Goal: Navigation & Orientation: Find specific page/section

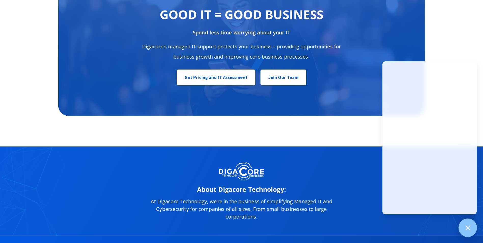
scroll to position [2558, 0]
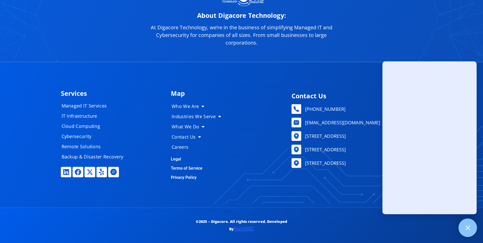
click at [465, 228] on icon at bounding box center [467, 227] width 7 height 7
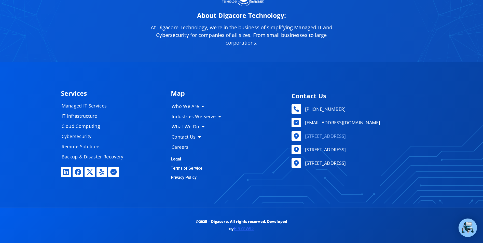
drag, startPoint x: 430, startPoint y: 142, endPoint x: 414, endPoint y: 142, distance: 15.3
click at [414, 142] on div "Services Managed IT Services IT Infrastructure Cloud Computing Cybersecurity Re…" at bounding box center [241, 134] width 483 height 145
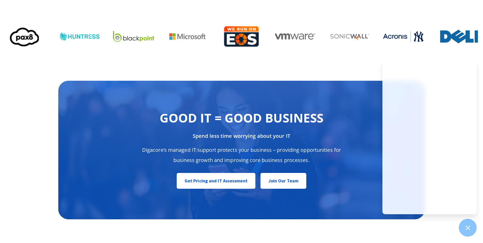
scroll to position [2475, 0]
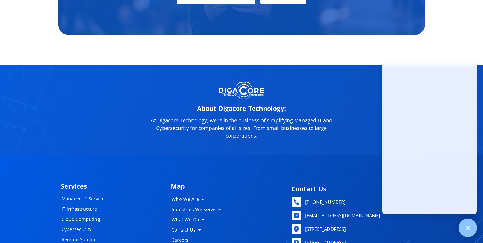
click at [464, 224] on div at bounding box center [467, 227] width 19 height 19
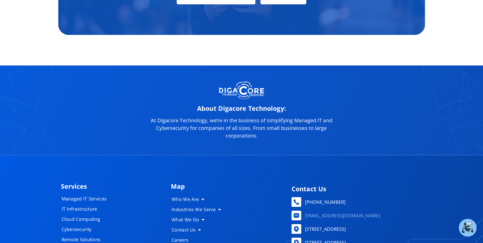
scroll to position [2569, 0]
